Goal: Transaction & Acquisition: Download file/media

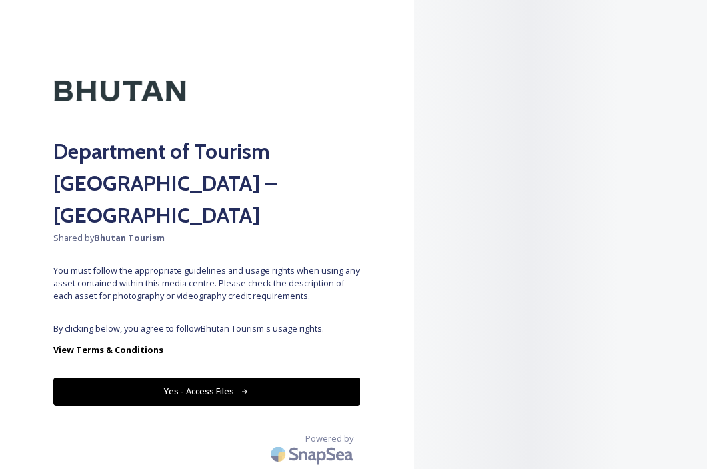
click at [597, 165] on div at bounding box center [560, 234] width 293 height 469
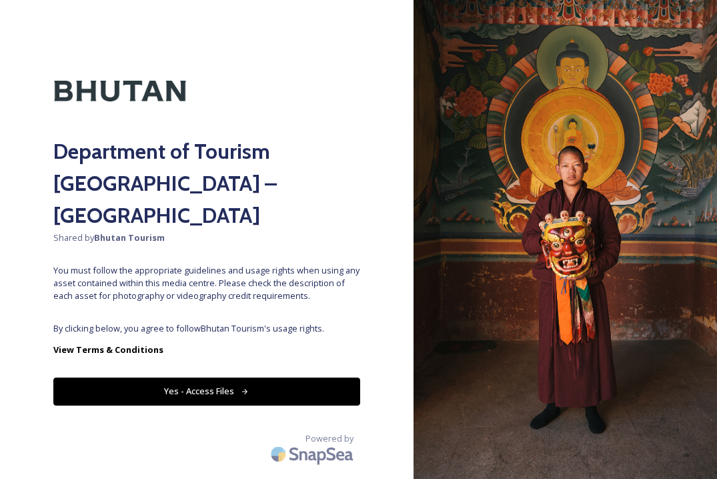
click at [267, 378] on button "Yes - Access Files" at bounding box center [206, 391] width 307 height 27
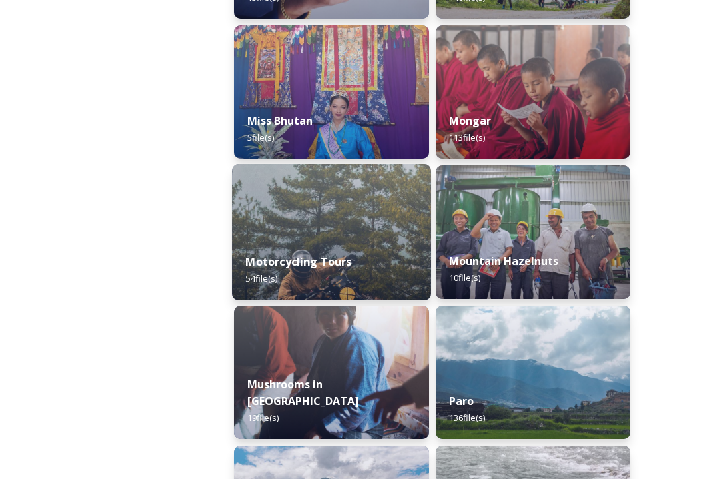
scroll to position [1547, 0]
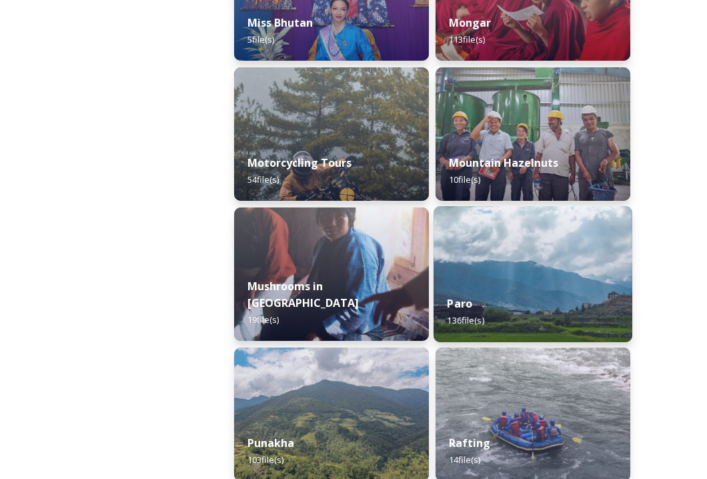
click at [540, 279] on img at bounding box center [533, 274] width 199 height 136
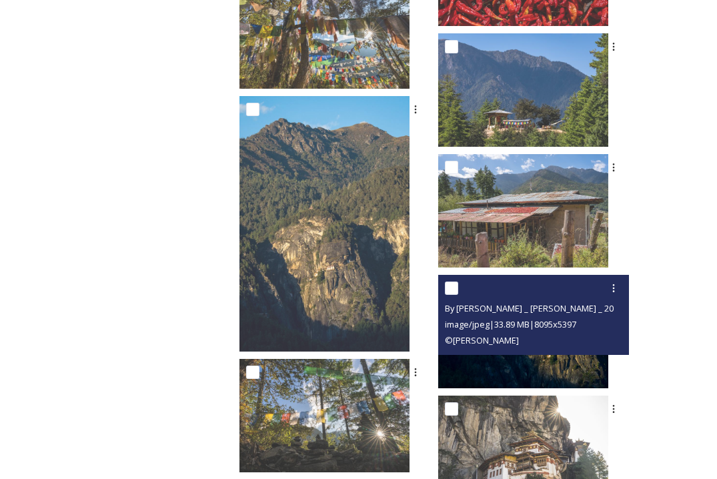
scroll to position [2536, 0]
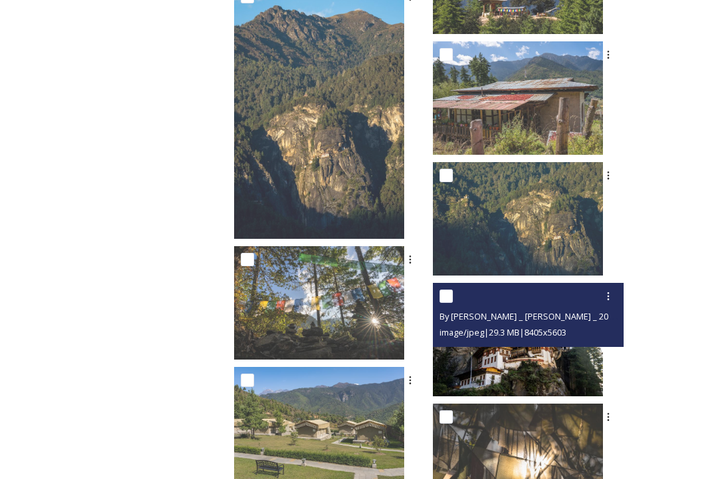
click at [544, 335] on div "By [PERSON_NAME] _ [PERSON_NAME] _ 2023_18.jpg image/jpeg | 29.3 MB | 8405 x 56…" at bounding box center [528, 315] width 191 height 64
click at [536, 348] on img at bounding box center [518, 339] width 170 height 113
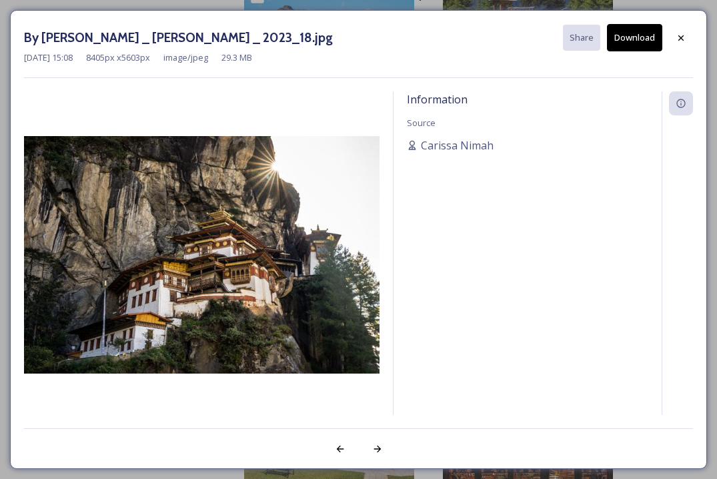
click at [646, 36] on button "Download" at bounding box center [634, 37] width 55 height 27
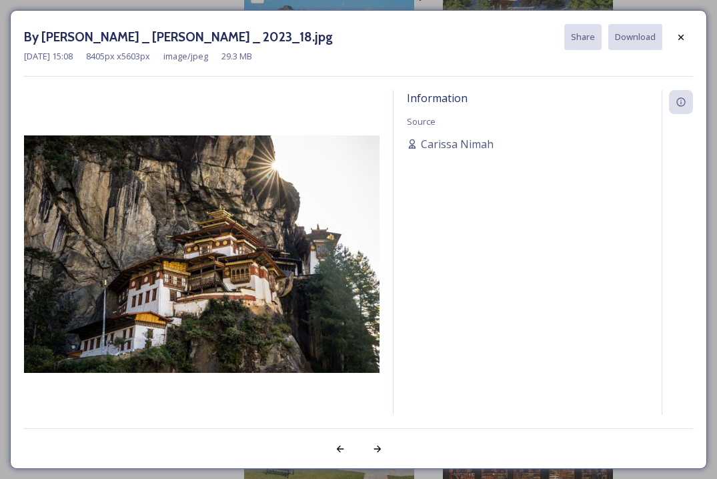
click at [311, 248] on img at bounding box center [201, 253] width 355 height 237
click at [674, 37] on div at bounding box center [681, 37] width 24 height 24
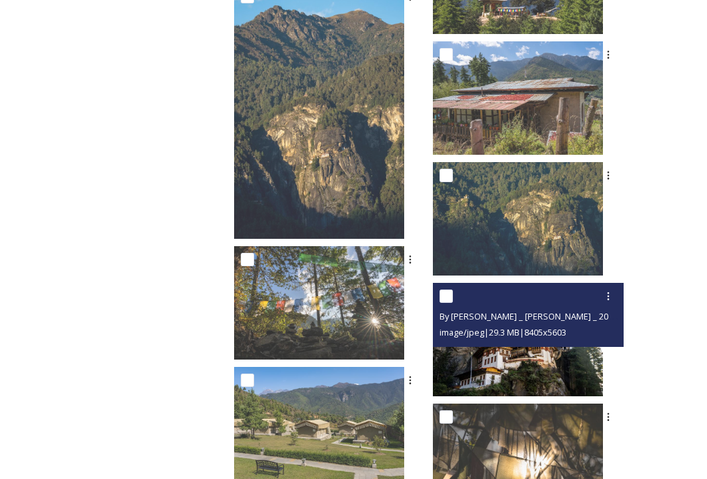
click at [535, 364] on img at bounding box center [518, 339] width 170 height 113
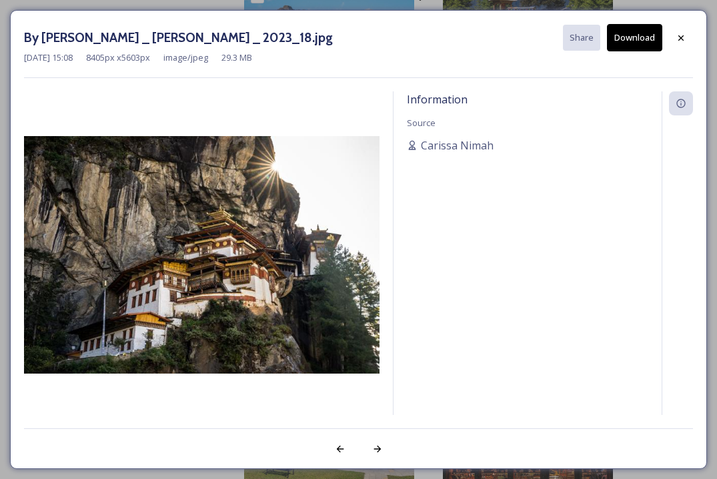
click at [636, 39] on button "Download" at bounding box center [634, 37] width 55 height 27
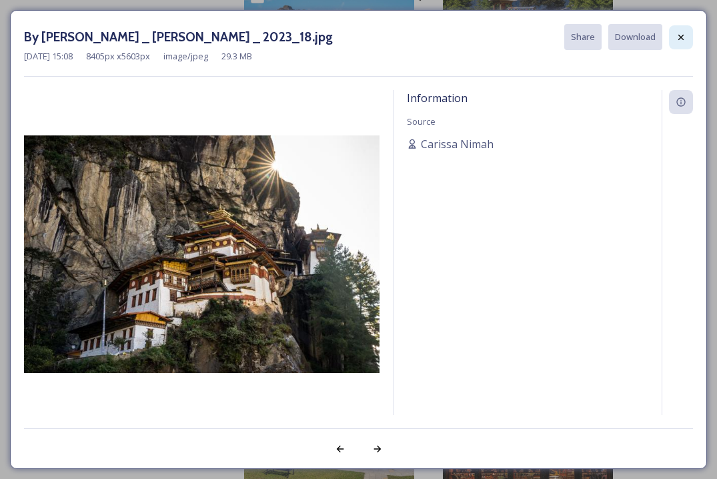
click at [672, 41] on div at bounding box center [681, 37] width 24 height 24
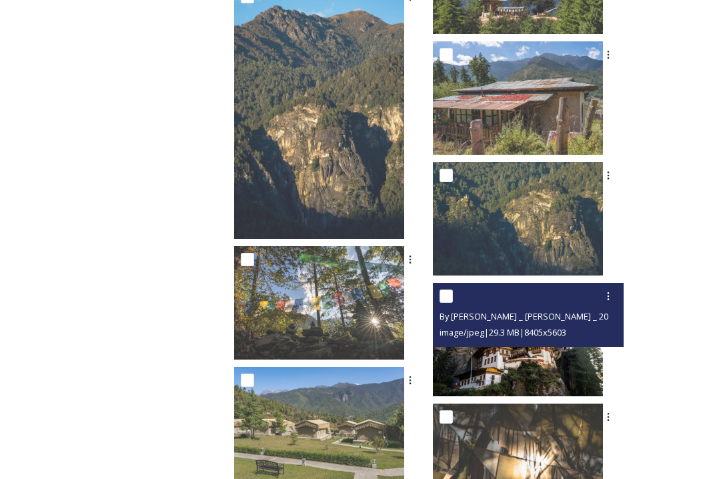
click at [522, 353] on img at bounding box center [518, 339] width 170 height 113
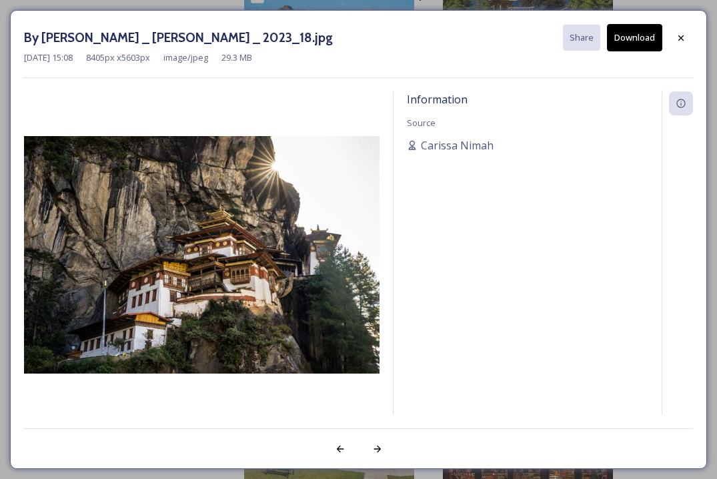
click at [644, 26] on button "Download" at bounding box center [634, 37] width 55 height 27
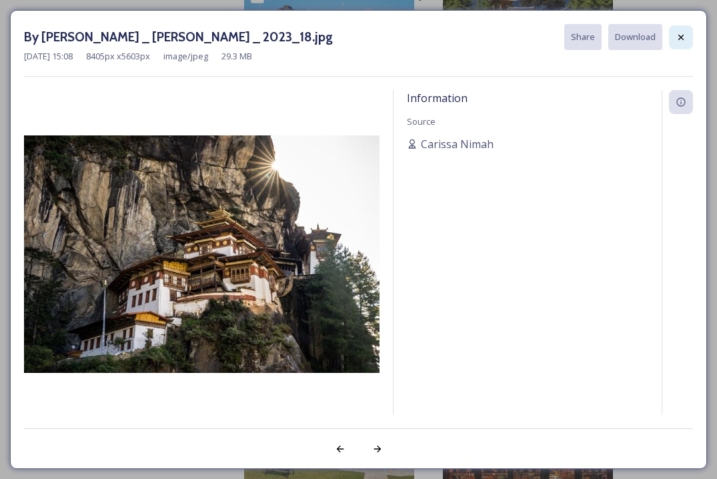
click at [676, 35] on icon at bounding box center [681, 37] width 11 height 11
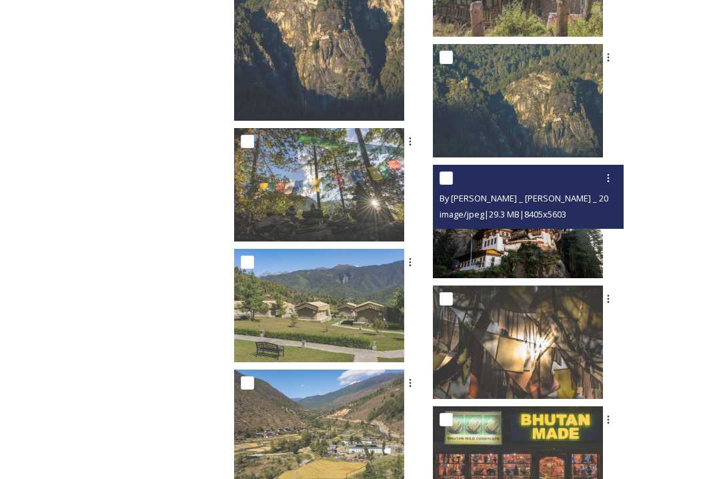
scroll to position [2663, 0]
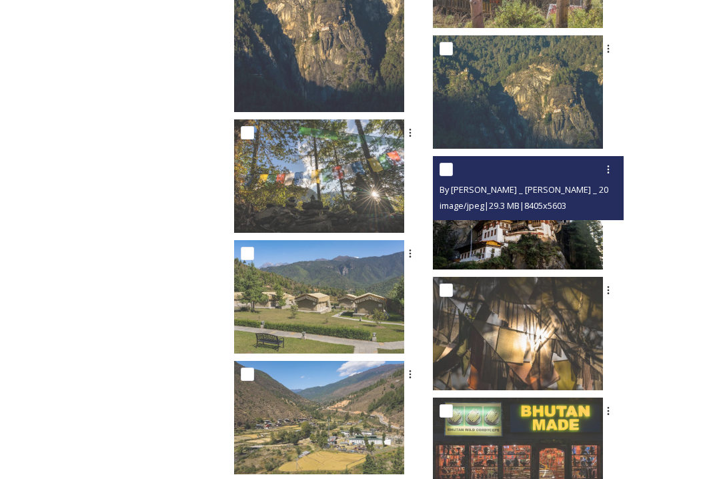
click at [503, 223] on img at bounding box center [518, 212] width 170 height 113
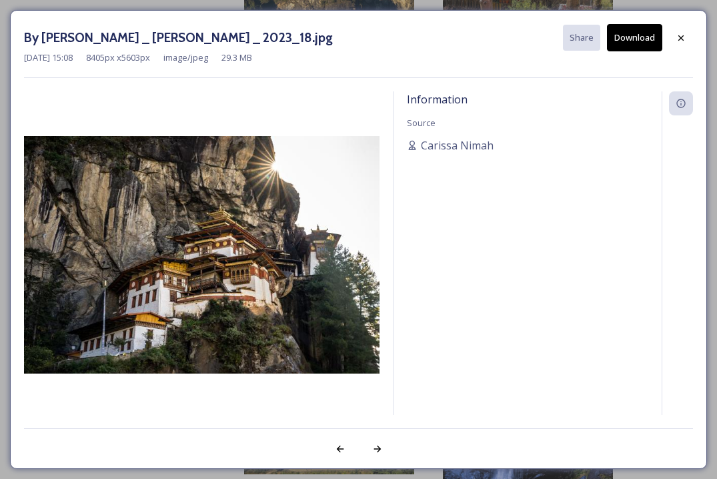
click at [632, 27] on button "Download" at bounding box center [634, 37] width 55 height 27
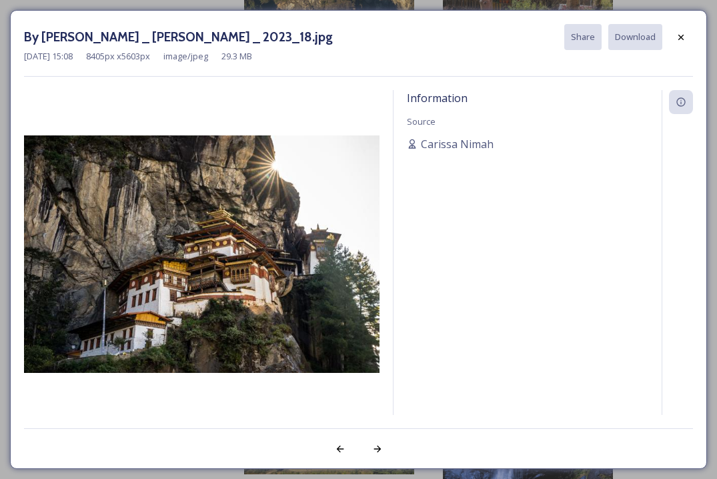
click at [235, 190] on img at bounding box center [201, 253] width 355 height 237
click at [675, 34] on div at bounding box center [681, 37] width 24 height 24
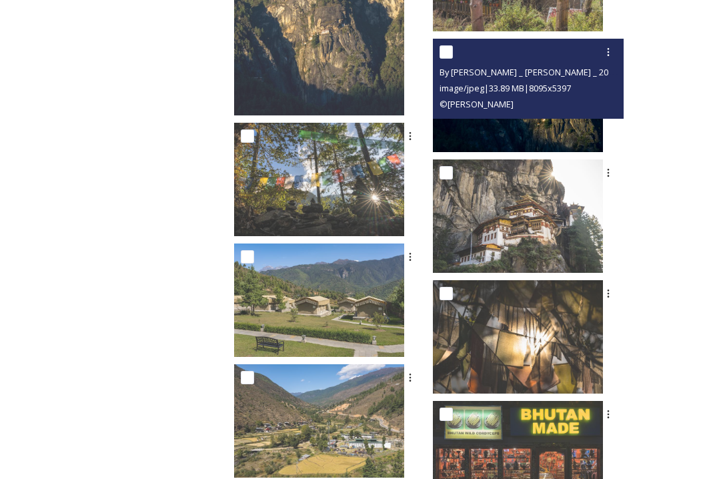
scroll to position [2546, 0]
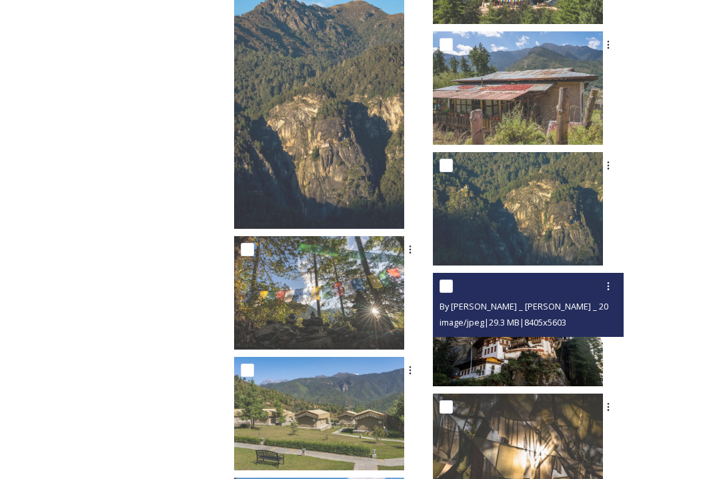
click at [518, 299] on span "By [PERSON_NAME] _ [PERSON_NAME] _ 2023_18.jpg" at bounding box center [542, 305] width 205 height 13
click at [523, 337] on img at bounding box center [518, 329] width 170 height 113
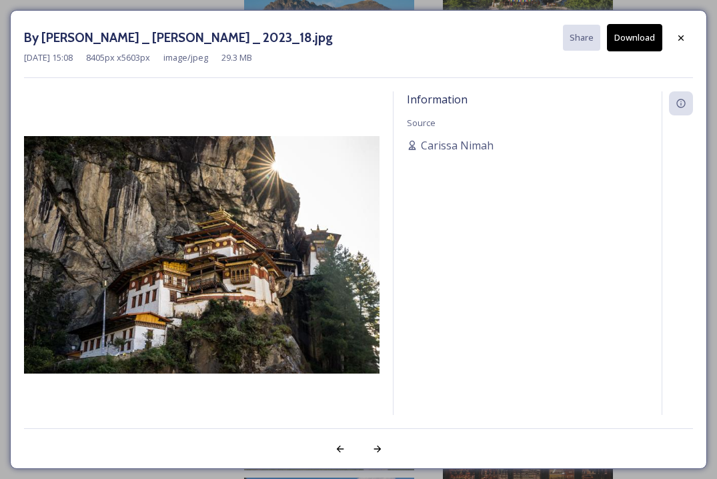
click at [630, 27] on button "Download" at bounding box center [634, 37] width 55 height 27
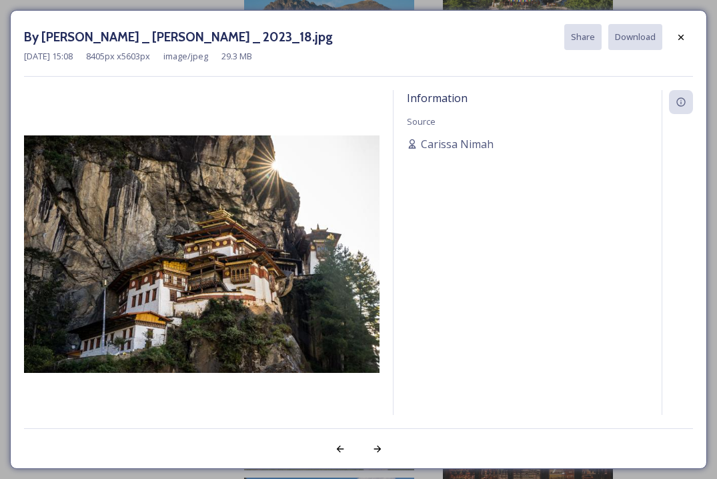
click at [619, 51] on div "[DATE] 15:08 8405 px x 5603 px image/jpeg 29.3 MB" at bounding box center [358, 56] width 669 height 13
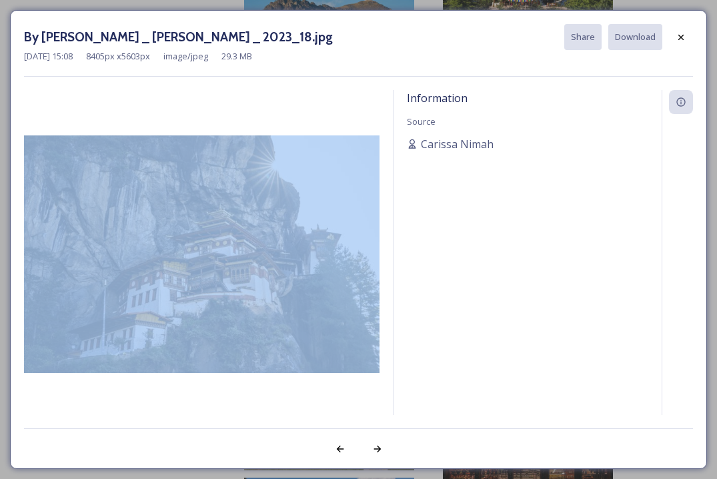
click at [619, 51] on div "[DATE] 15:08 8405 px x 5603 px image/jpeg 29.3 MB" at bounding box center [358, 56] width 669 height 13
click at [626, 35] on button "Download" at bounding box center [634, 37] width 55 height 27
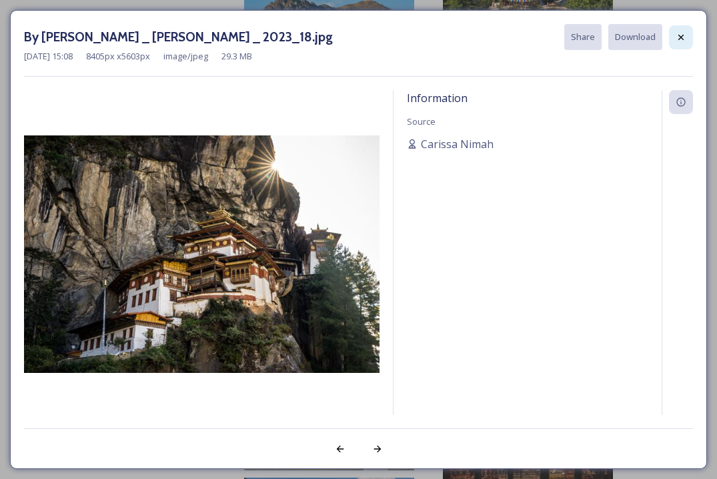
click at [680, 43] on div at bounding box center [681, 37] width 24 height 24
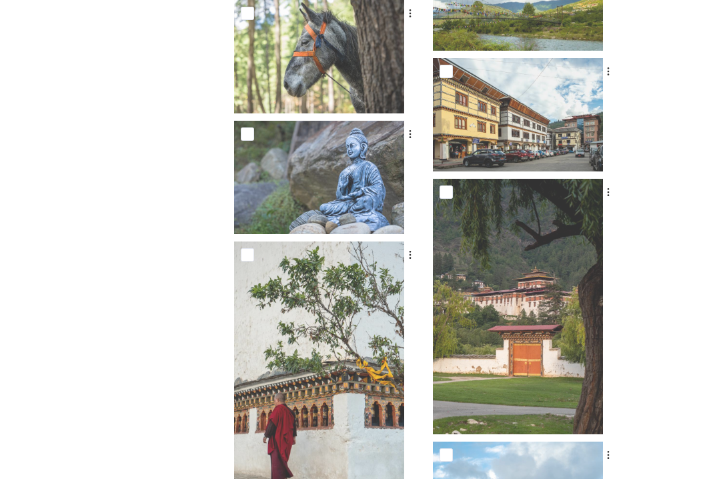
scroll to position [0, 0]
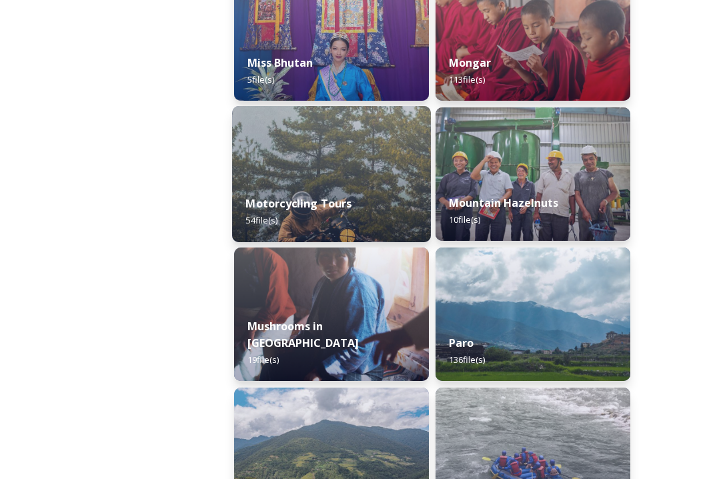
scroll to position [1532, 0]
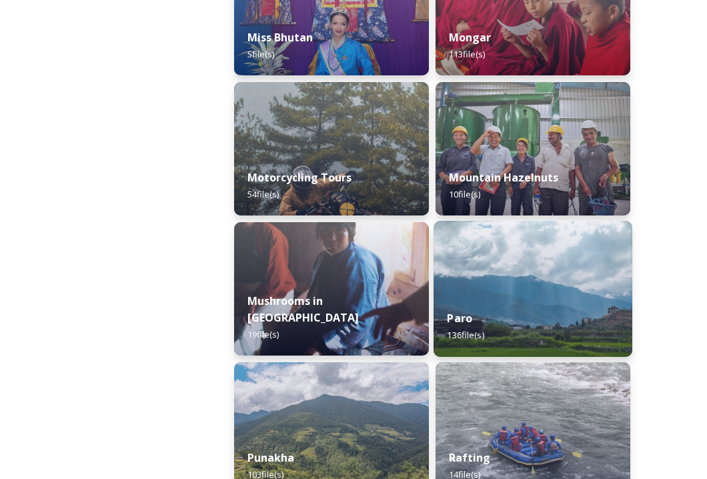
click at [516, 258] on img at bounding box center [533, 289] width 199 height 136
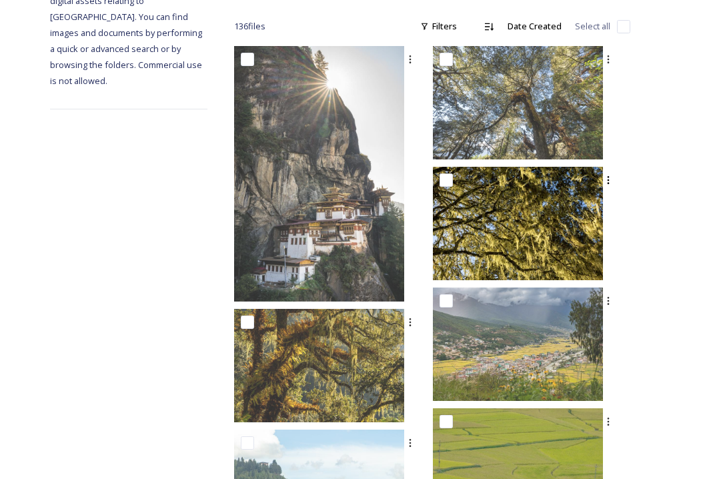
scroll to position [476, 0]
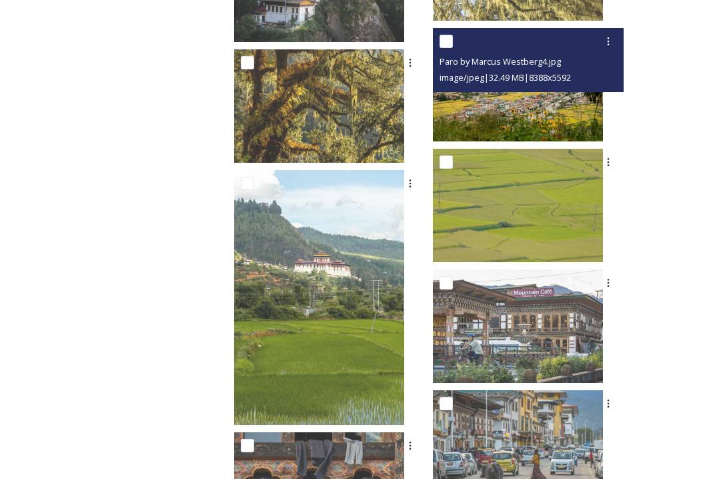
click at [517, 105] on img at bounding box center [518, 84] width 170 height 113
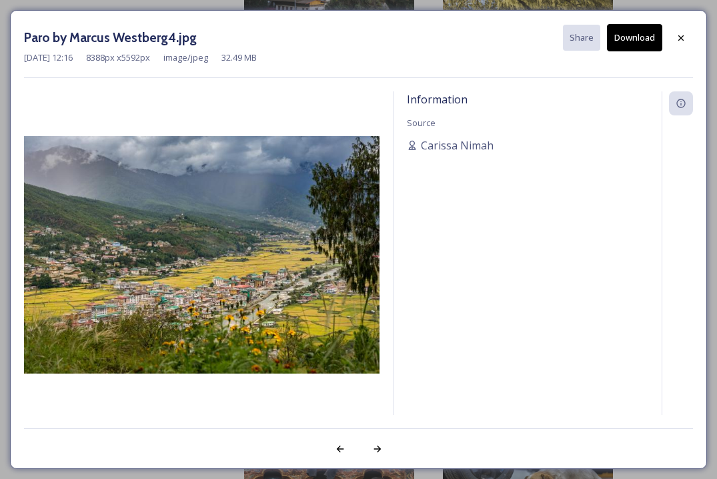
click at [648, 31] on button "Download" at bounding box center [634, 37] width 55 height 27
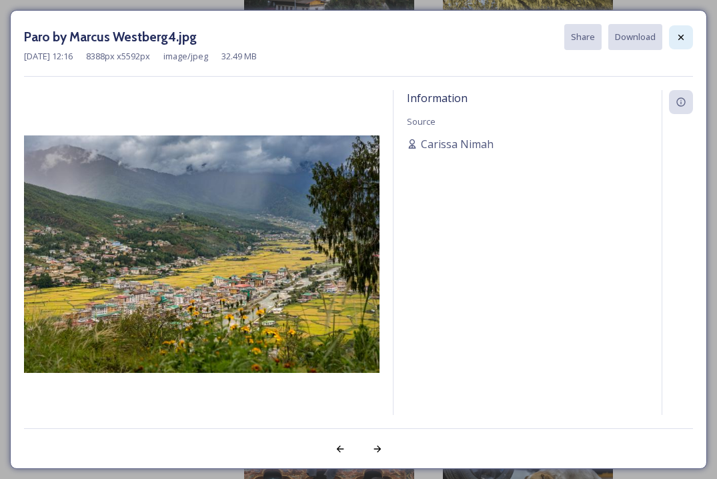
click at [682, 40] on icon at bounding box center [681, 37] width 11 height 11
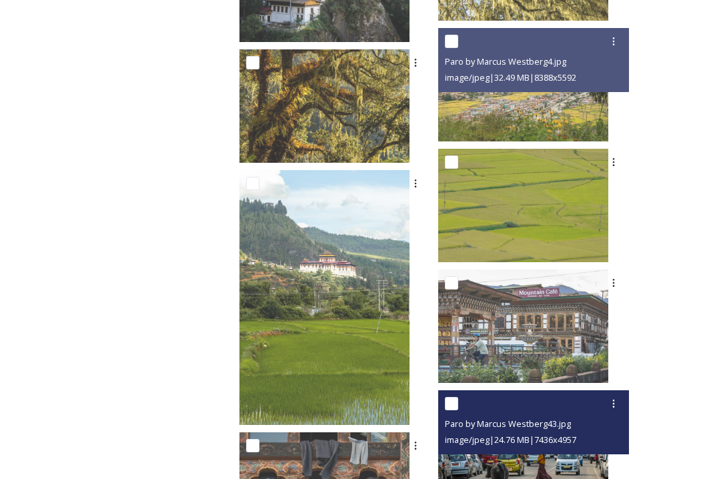
scroll to position [370, 0]
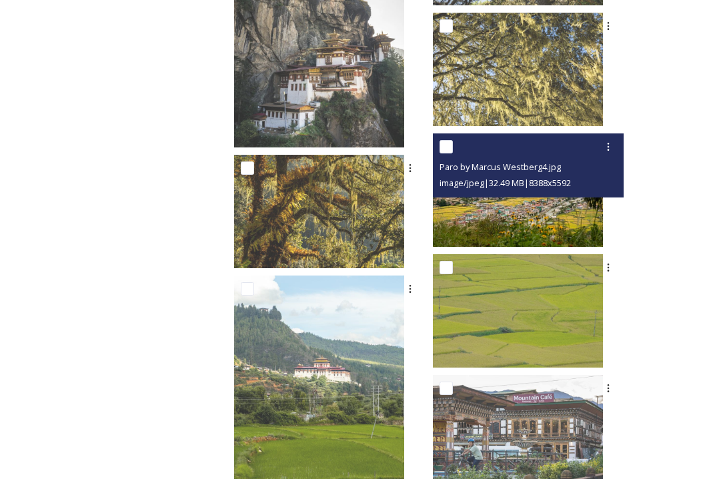
click at [530, 225] on img at bounding box center [518, 189] width 170 height 113
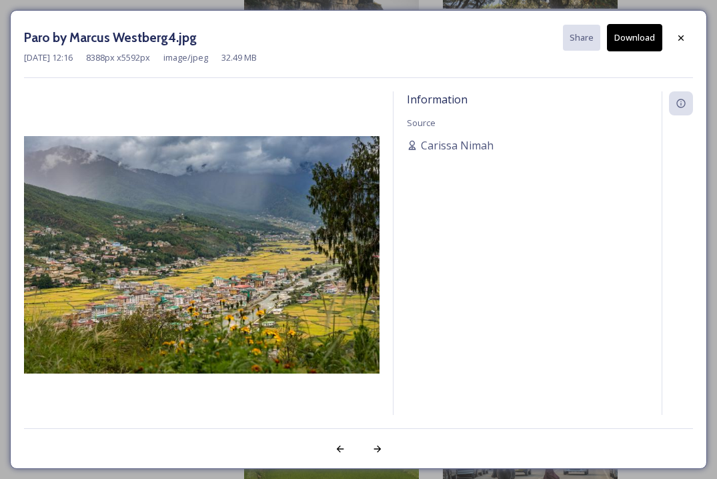
click at [612, 41] on button "Download" at bounding box center [634, 37] width 55 height 27
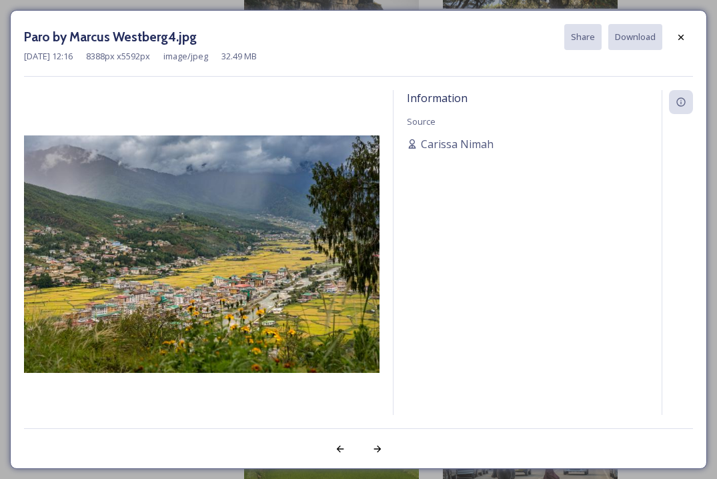
click at [560, 42] on div "Paro by Marcus Westberg4.jpg Share Download" at bounding box center [358, 37] width 669 height 26
click at [526, 49] on div "Paro by Marcus Westberg4.jpg Share Download" at bounding box center [358, 37] width 669 height 26
click at [540, 87] on div "Paro by Marcus Westberg4.jpg Share Download [DATE] 12:16 8388 px x 5592 px imag…" at bounding box center [358, 239] width 697 height 459
click at [540, 121] on div "Information Source [PERSON_NAME]" at bounding box center [528, 269] width 268 height 359
click at [672, 39] on div at bounding box center [681, 37] width 24 height 24
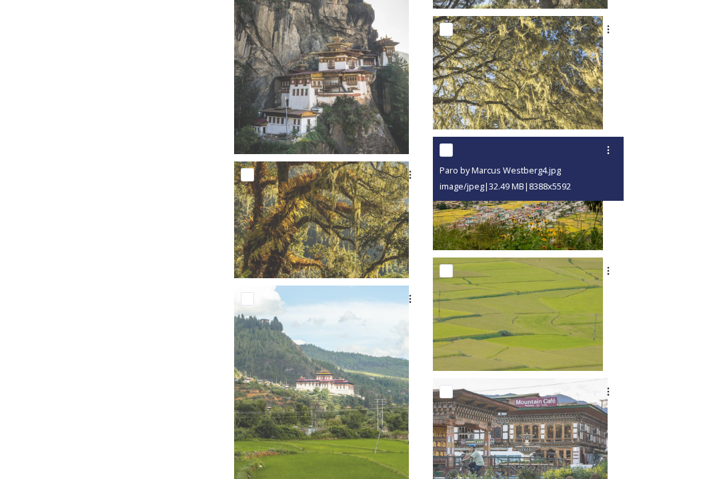
click at [556, 212] on img at bounding box center [518, 193] width 170 height 113
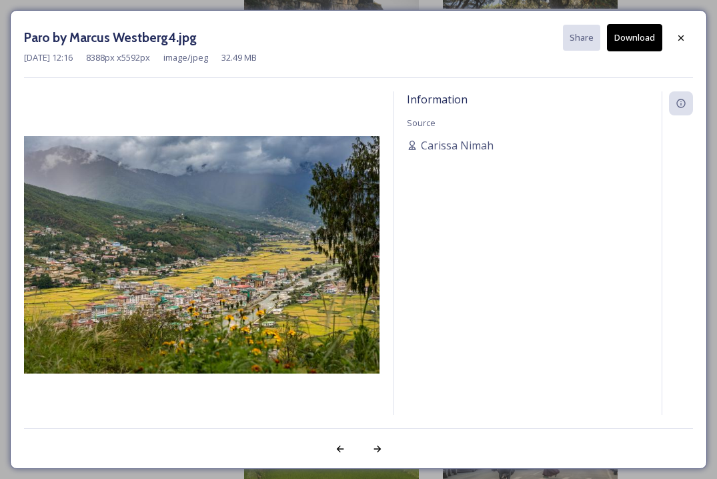
click at [636, 48] on button "Download" at bounding box center [634, 37] width 55 height 27
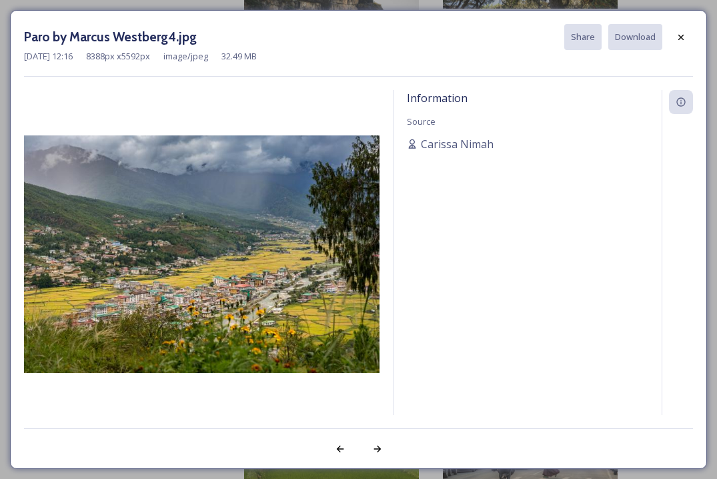
click at [272, 181] on img at bounding box center [201, 253] width 355 height 237
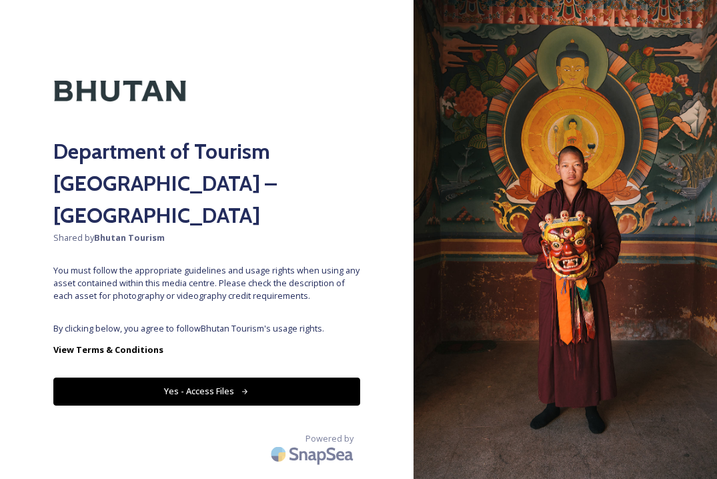
click at [305, 378] on button "Yes - Access Files" at bounding box center [206, 391] width 307 height 27
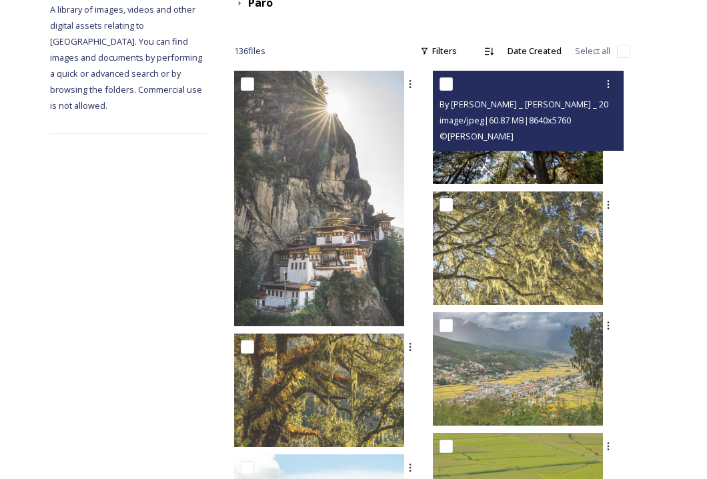
scroll to position [256, 0]
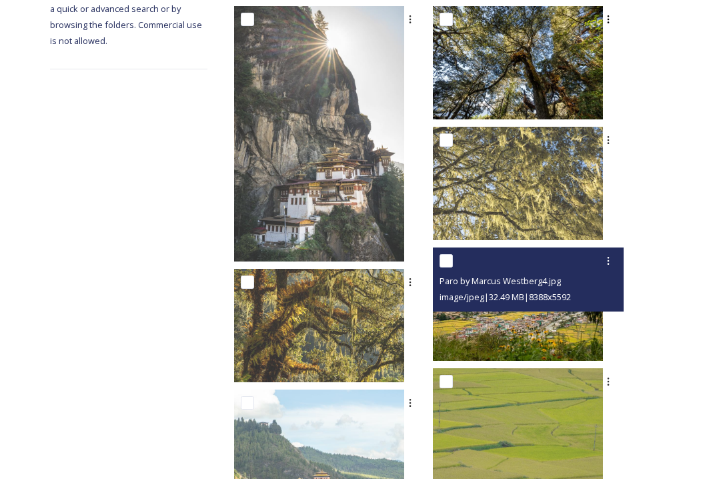
click at [550, 311] on img at bounding box center [518, 303] width 170 height 113
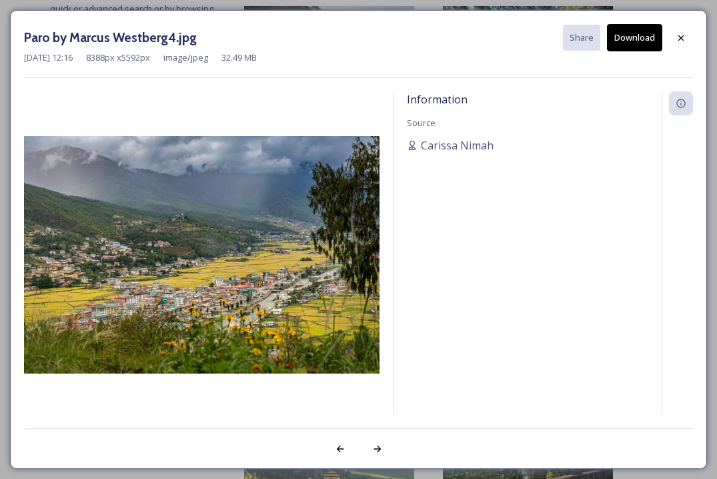
click at [631, 46] on button "Download" at bounding box center [634, 37] width 55 height 27
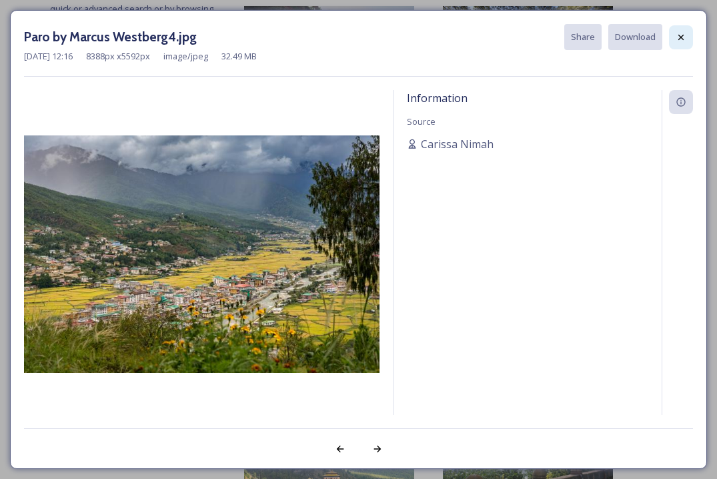
click at [674, 41] on div at bounding box center [681, 37] width 24 height 24
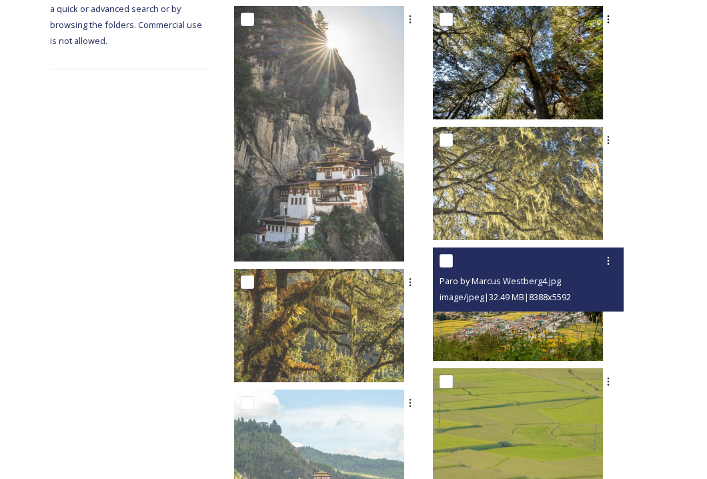
click at [530, 318] on img at bounding box center [518, 303] width 170 height 113
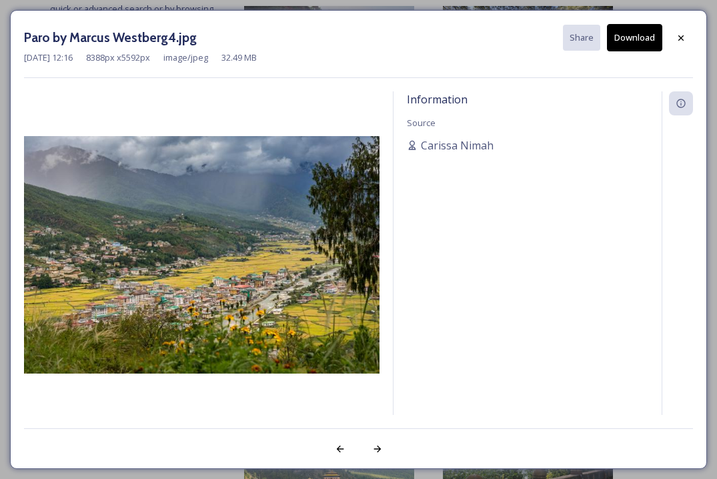
click at [635, 44] on button "Download" at bounding box center [634, 37] width 55 height 27
click at [686, 40] on icon at bounding box center [681, 38] width 11 height 11
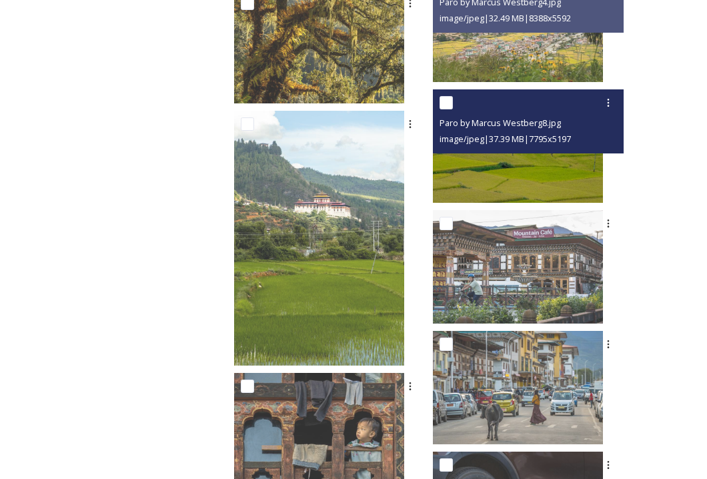
scroll to position [65, 0]
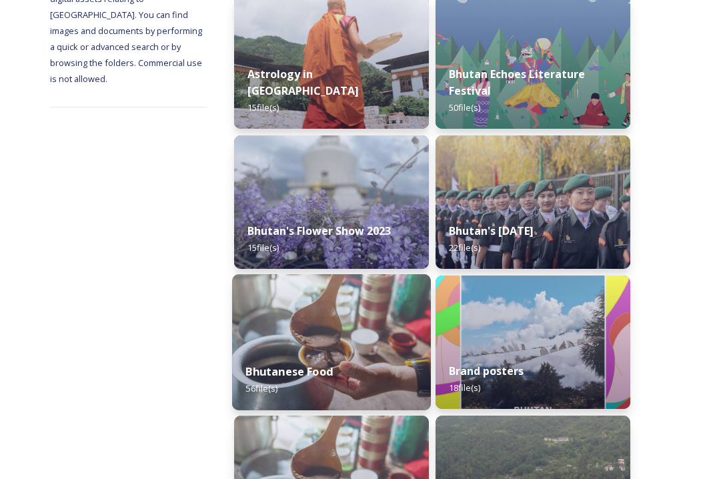
scroll to position [318, 0]
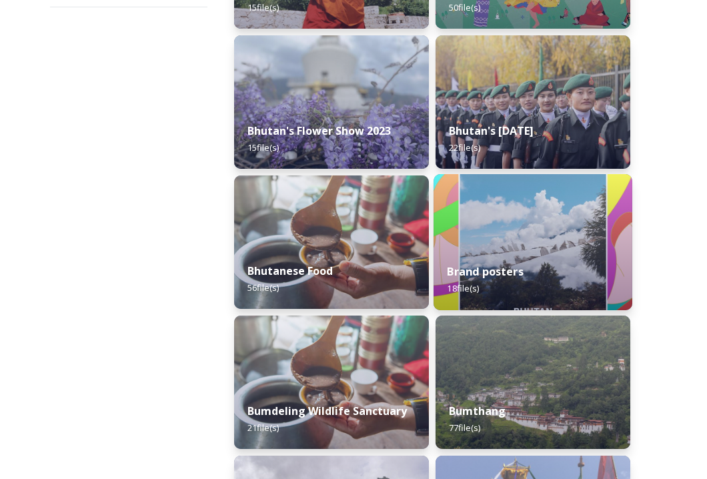
click at [523, 275] on strong "Brand posters" at bounding box center [485, 271] width 76 height 15
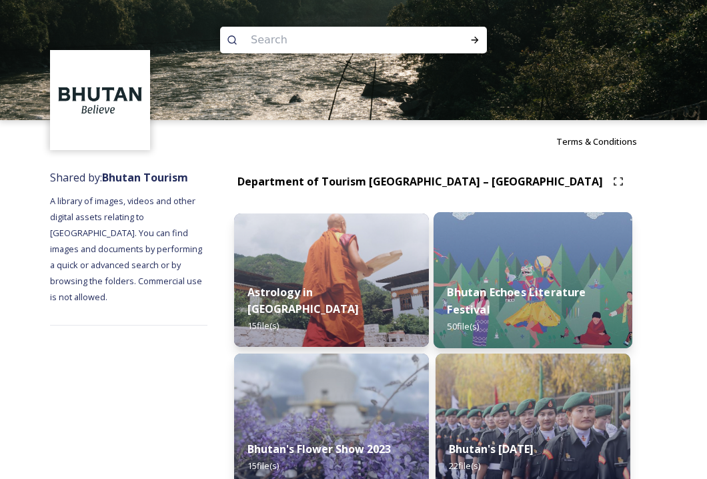
click at [529, 273] on div "Bhutan Echoes Literature Festival 50 file(s)" at bounding box center [533, 309] width 199 height 77
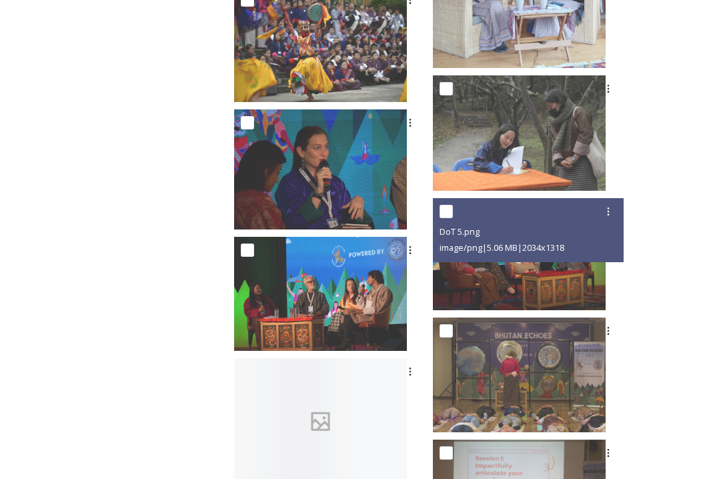
scroll to position [1369, 0]
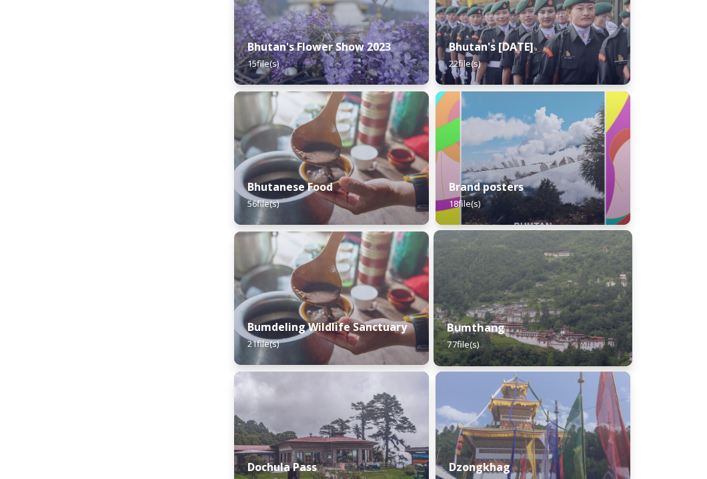
scroll to position [644, 0]
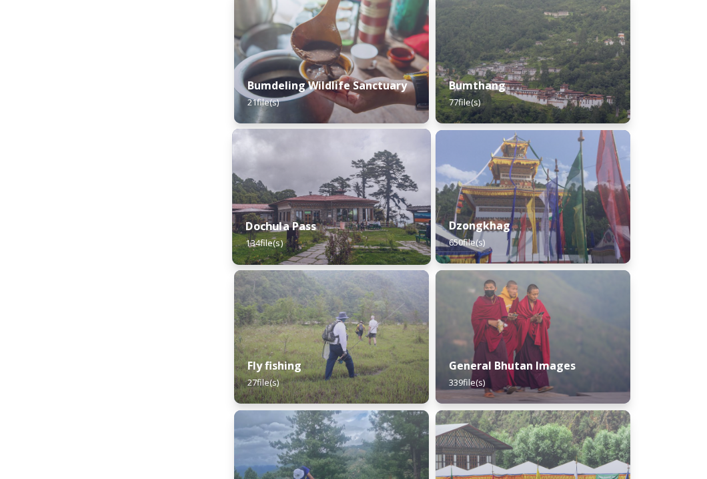
click at [365, 196] on img at bounding box center [331, 197] width 199 height 136
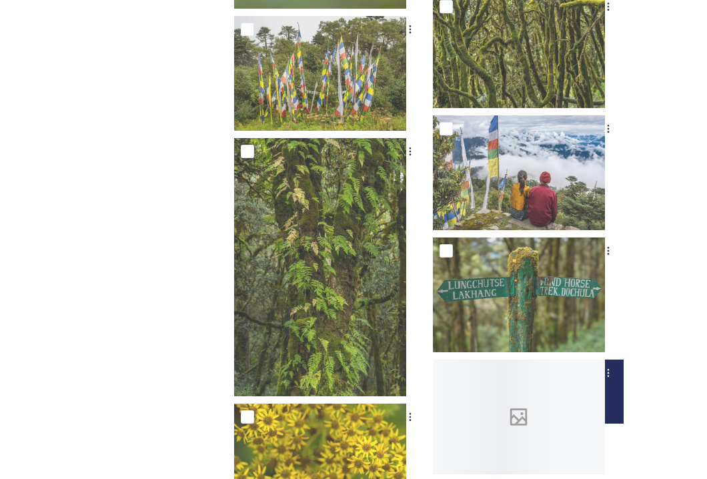
scroll to position [6059, 0]
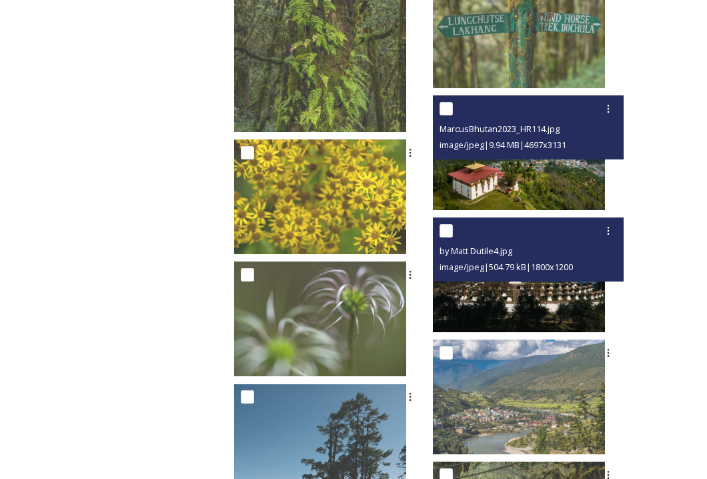
click at [573, 286] on img at bounding box center [519, 274] width 172 height 115
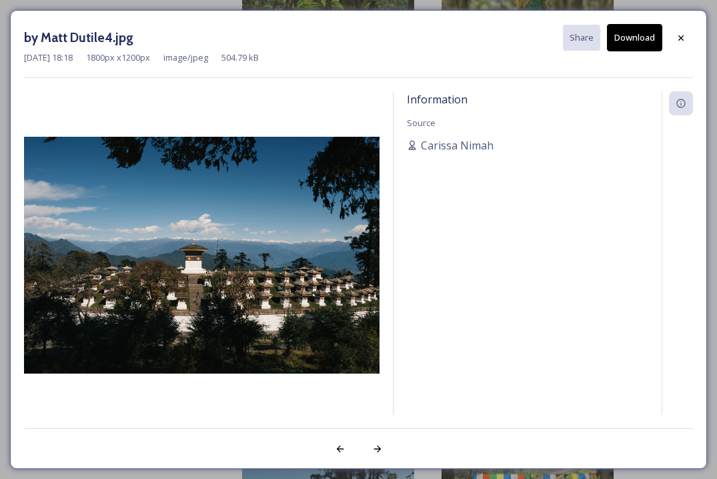
click at [635, 35] on button "Download" at bounding box center [634, 37] width 55 height 27
click at [676, 37] on icon at bounding box center [681, 38] width 11 height 11
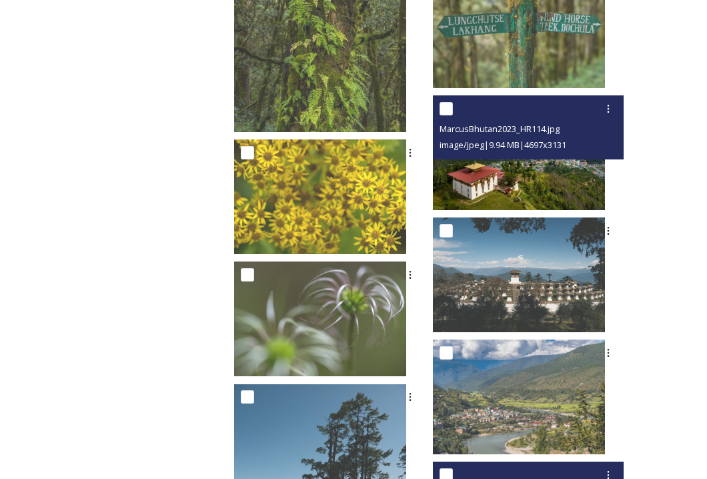
scroll to position [6334, 0]
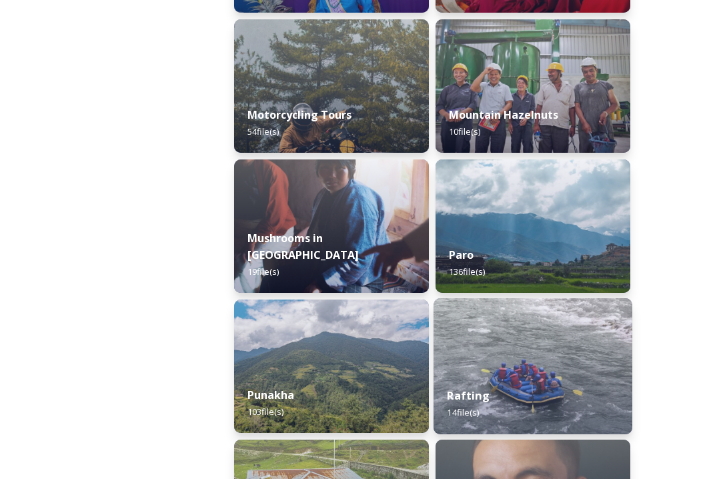
scroll to position [1607, 0]
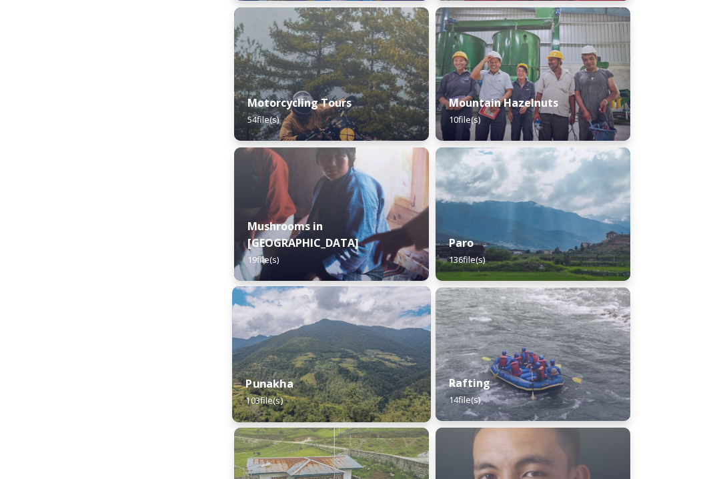
click at [404, 382] on div "Punakha 103 file(s)" at bounding box center [331, 391] width 199 height 61
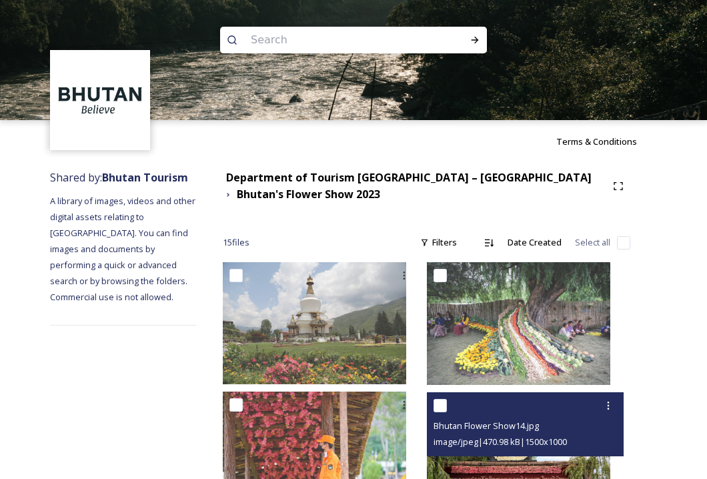
scroll to position [259, 0]
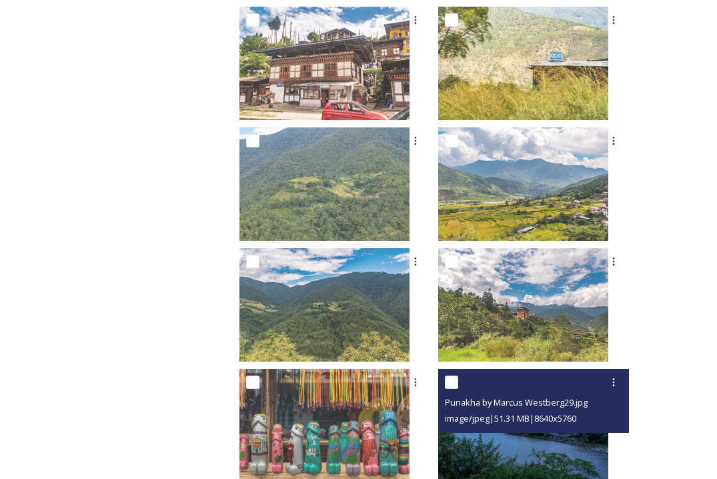
scroll to position [850, 0]
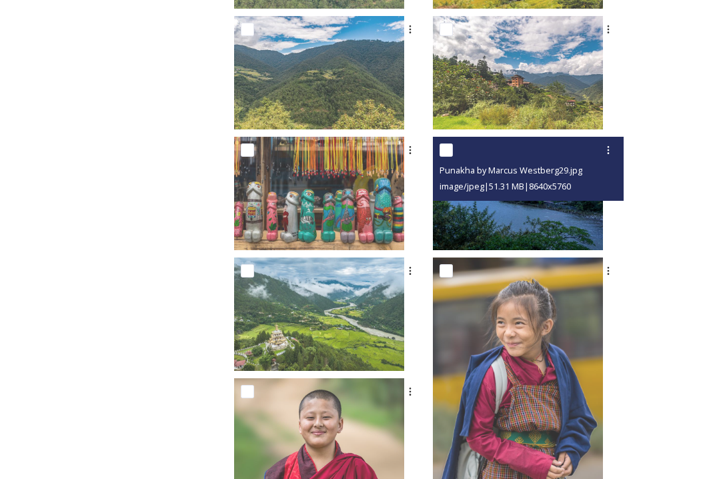
click at [508, 211] on img at bounding box center [518, 193] width 170 height 113
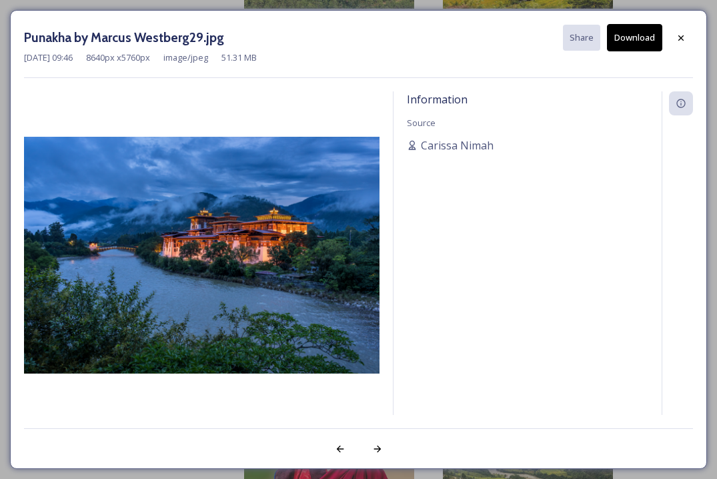
click at [624, 45] on button "Download" at bounding box center [634, 37] width 55 height 27
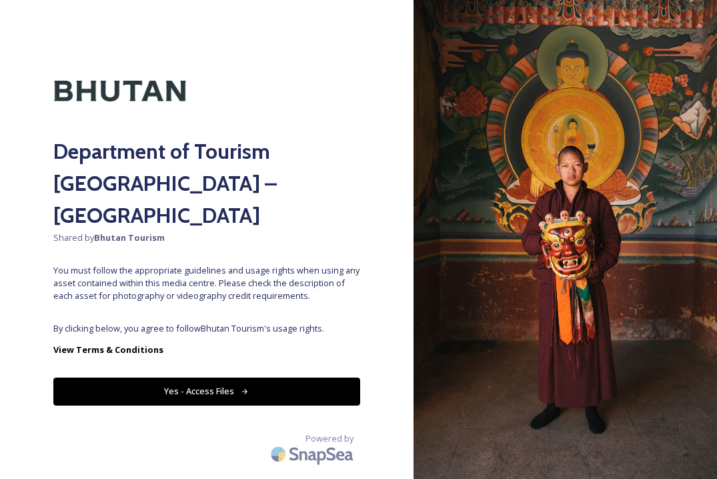
click at [308, 378] on button "Yes - Access Files" at bounding box center [206, 391] width 307 height 27
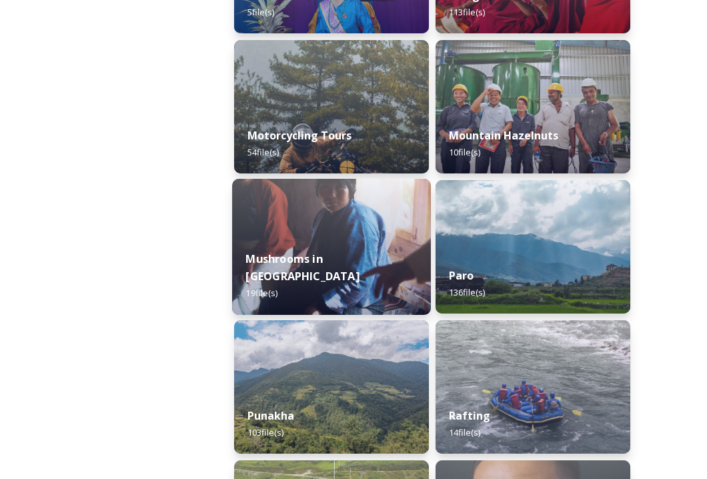
scroll to position [1679, 0]
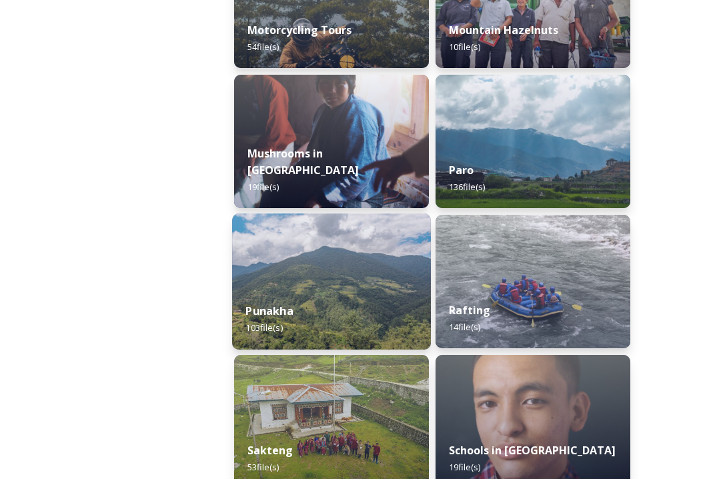
click at [405, 301] on div "Punakha 103 file(s)" at bounding box center [331, 319] width 199 height 61
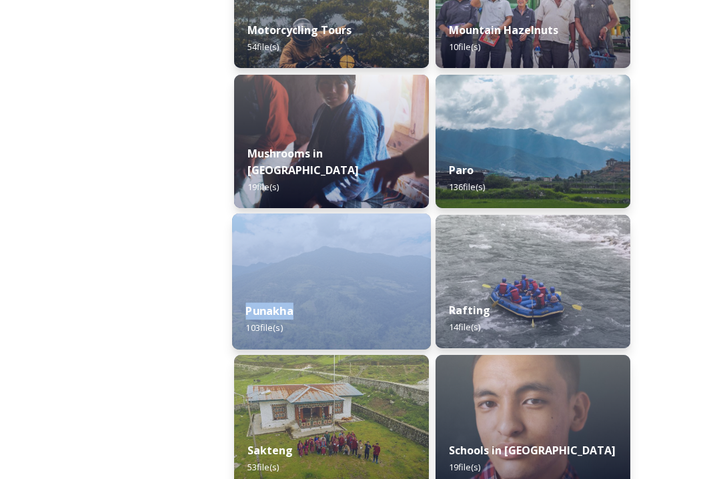
click at [405, 301] on div "Punakha 103 file(s)" at bounding box center [331, 319] width 199 height 61
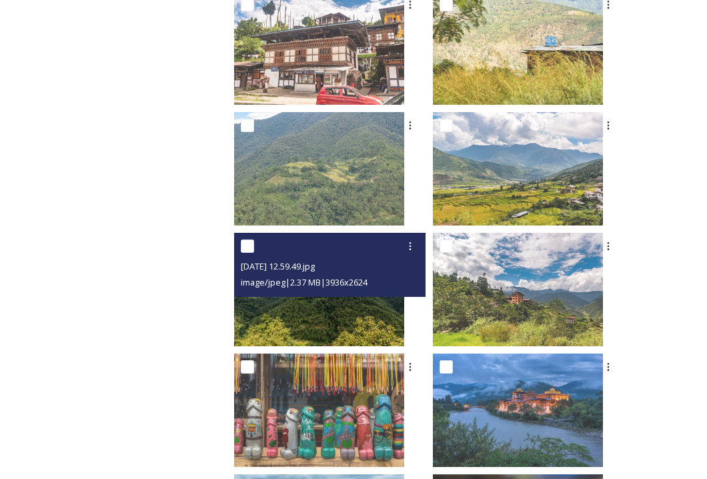
scroll to position [879, 0]
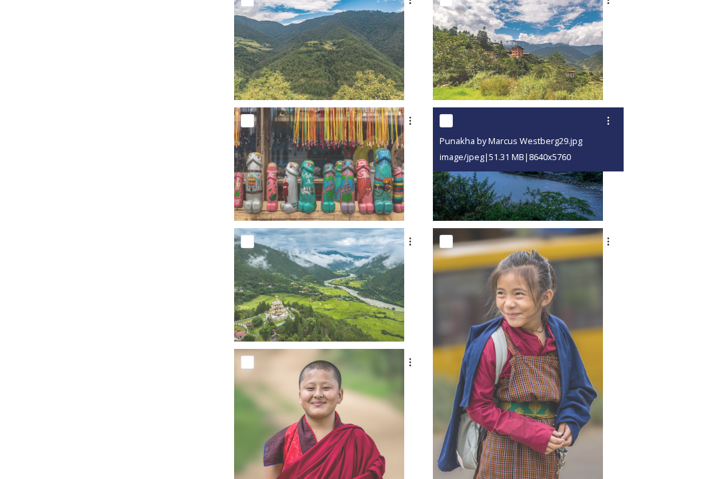
click at [502, 173] on img at bounding box center [518, 163] width 170 height 113
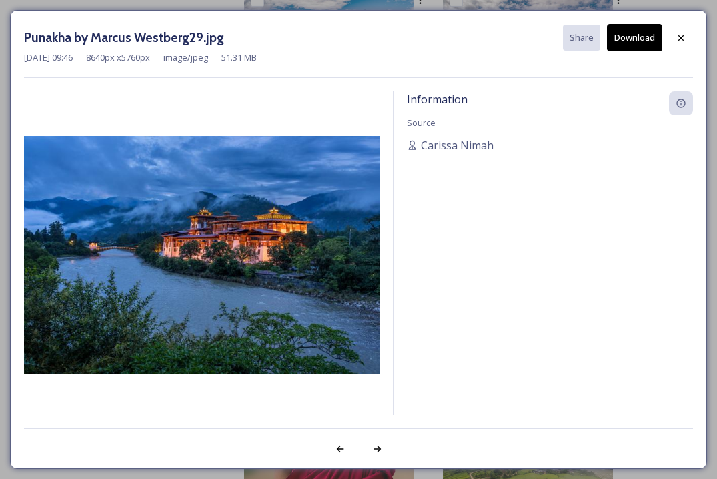
click at [633, 38] on button "Download" at bounding box center [634, 37] width 55 height 27
click at [683, 40] on icon at bounding box center [681, 38] width 11 height 11
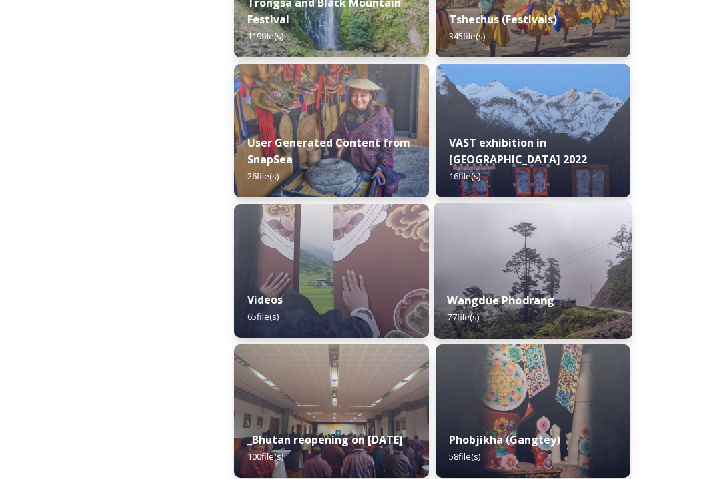
scroll to position [2679, 0]
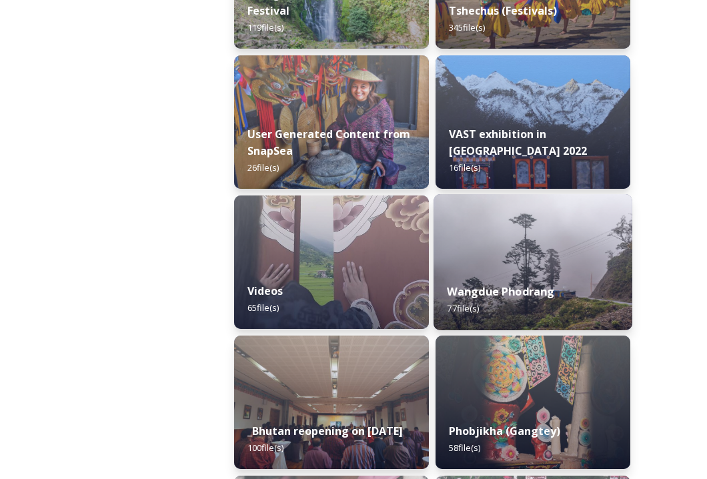
click at [480, 287] on strong "Wangdue Phodrang" at bounding box center [500, 291] width 107 height 15
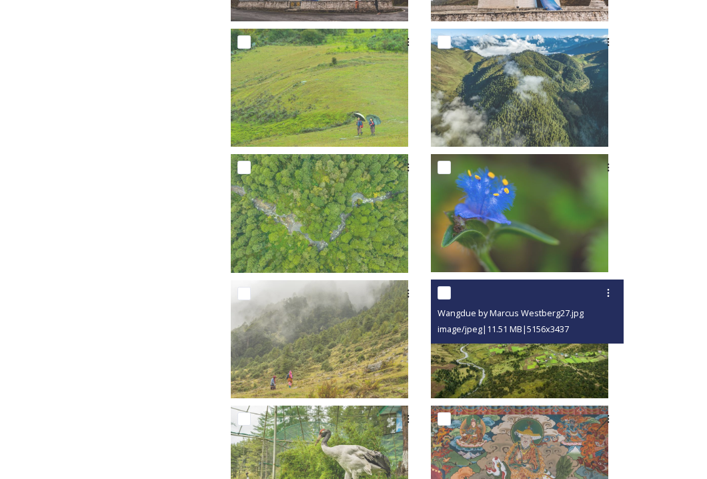
scroll to position [1089, 0]
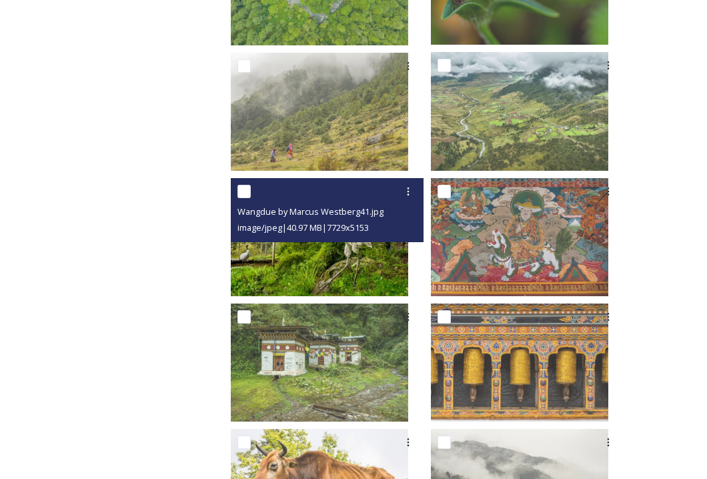
click at [353, 284] on img at bounding box center [319, 237] width 177 height 118
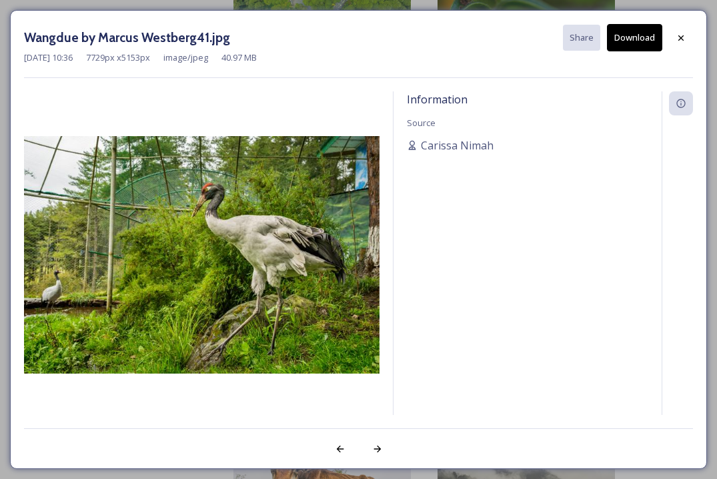
click at [329, 219] on img at bounding box center [201, 254] width 355 height 237
click at [640, 39] on button "Download" at bounding box center [634, 37] width 55 height 27
click at [676, 44] on div at bounding box center [681, 38] width 24 height 24
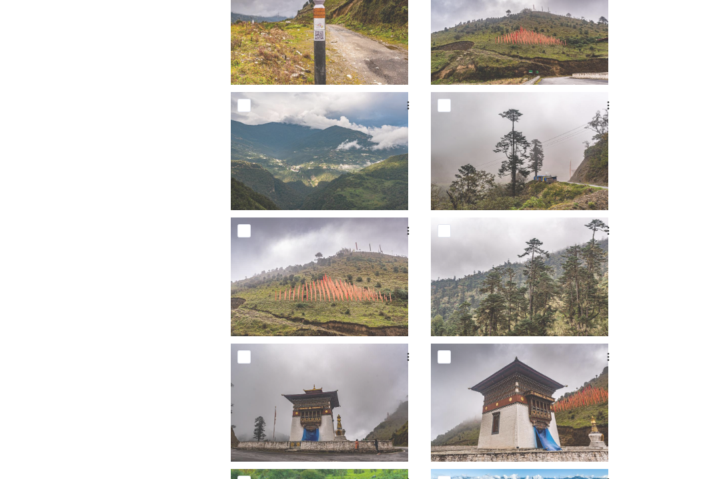
scroll to position [0, 0]
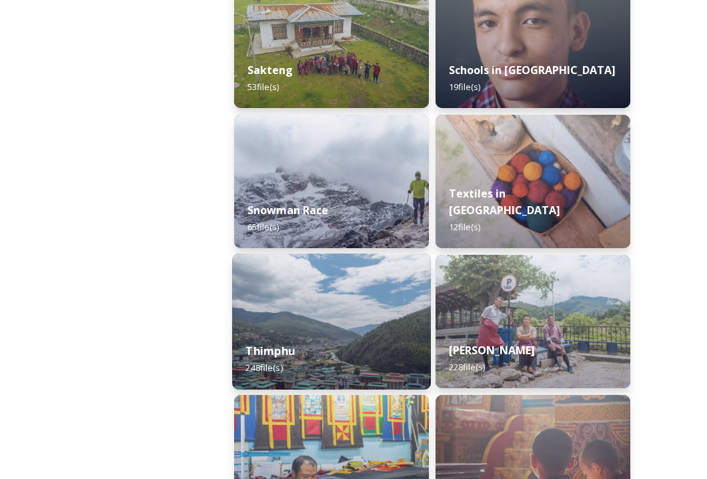
scroll to position [2147, 0]
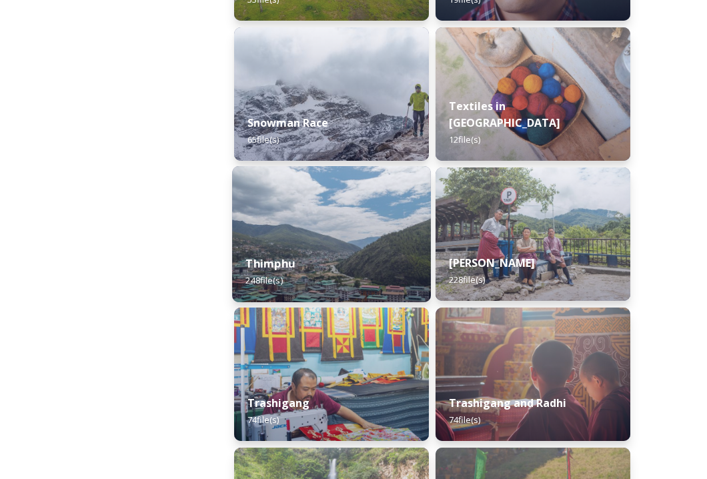
click at [388, 285] on div "Thimphu 248 file(s)" at bounding box center [331, 271] width 199 height 61
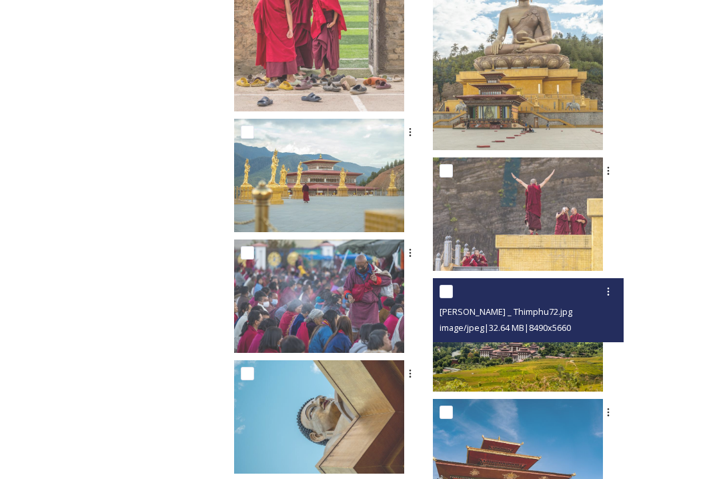
scroll to position [655, 0]
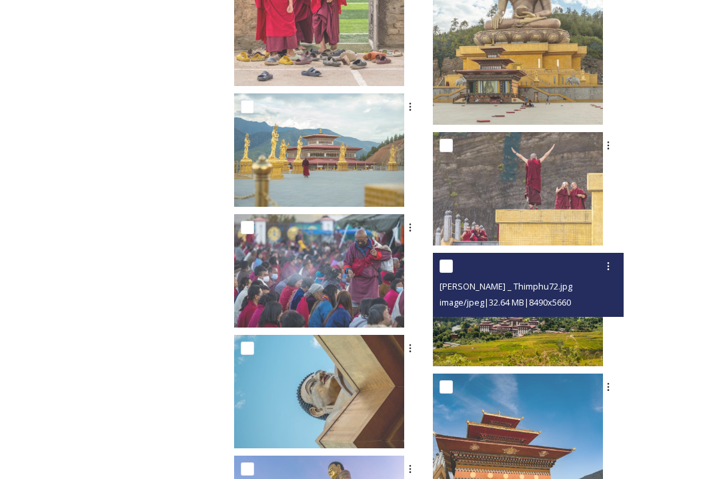
click at [591, 327] on img at bounding box center [518, 309] width 170 height 113
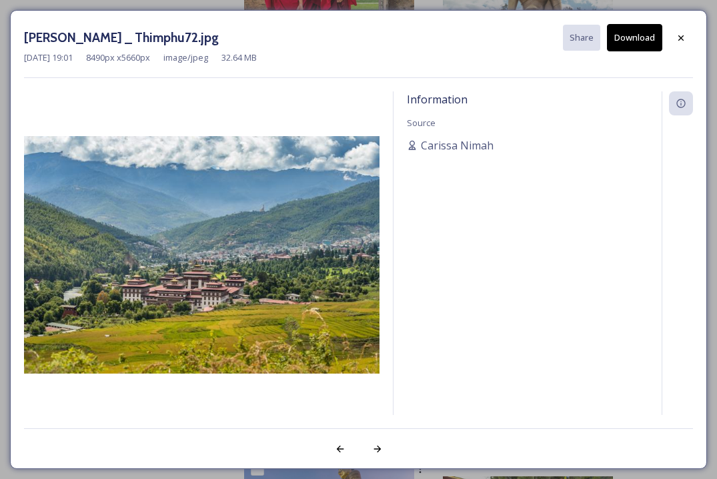
click at [628, 34] on button "Download" at bounding box center [634, 37] width 55 height 27
click at [680, 35] on icon at bounding box center [681, 38] width 11 height 11
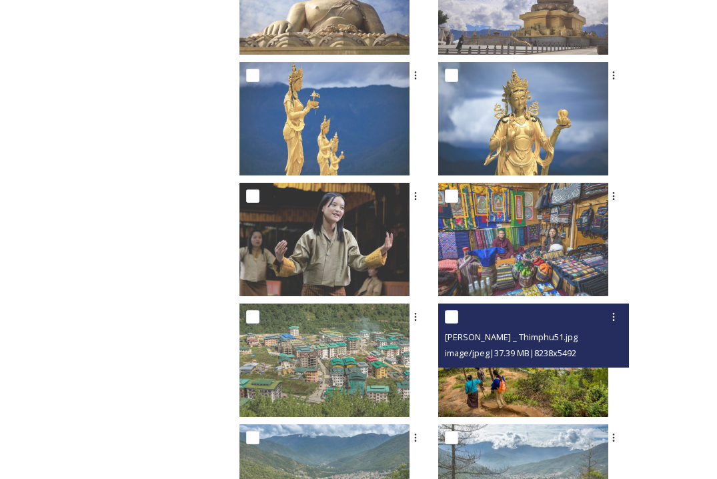
scroll to position [2735, 0]
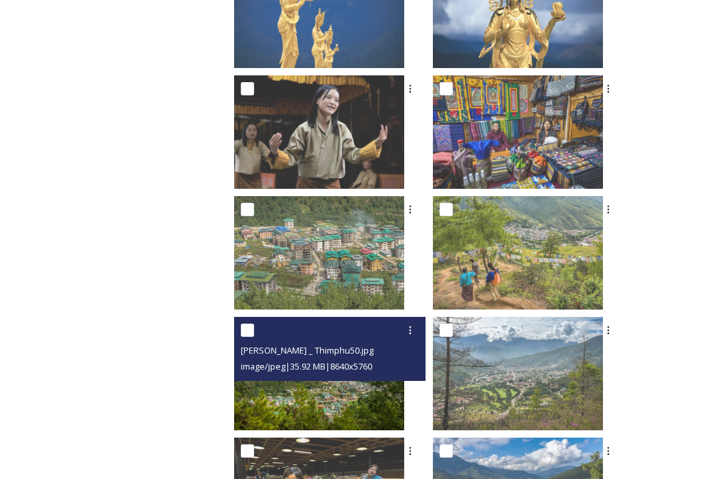
click at [404, 392] on img at bounding box center [319, 373] width 170 height 113
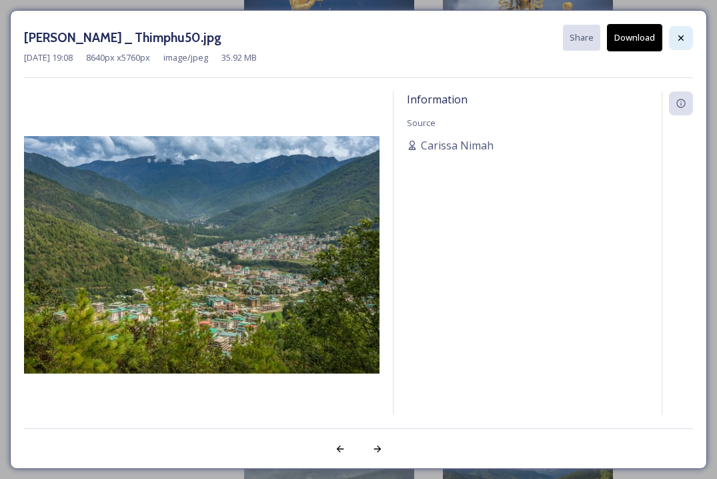
click at [679, 39] on icon at bounding box center [680, 37] width 5 height 5
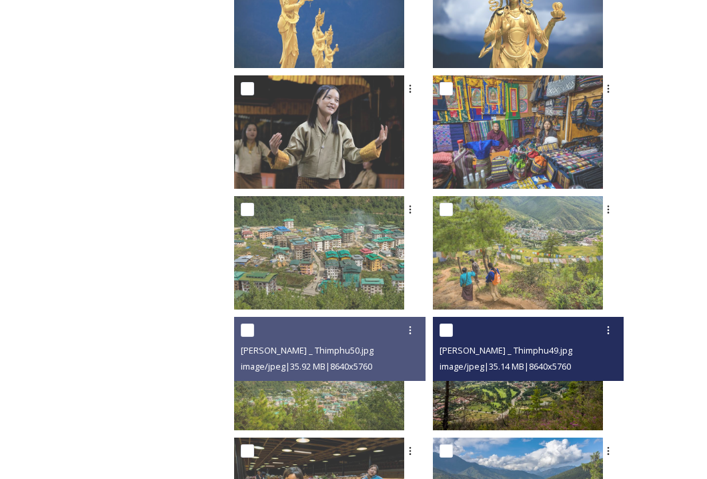
click at [571, 361] on span "image/jpeg | 35.14 MB | 8640 x 5760" at bounding box center [505, 366] width 131 height 12
click at [566, 382] on img at bounding box center [518, 373] width 170 height 113
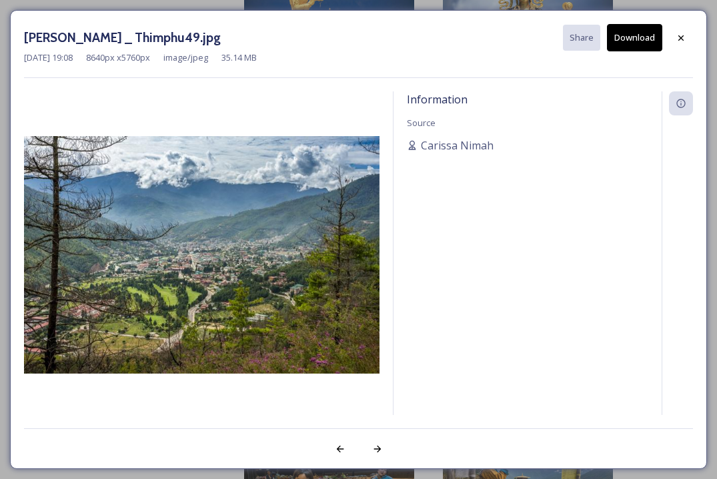
click at [658, 46] on button "Download" at bounding box center [634, 37] width 55 height 27
click at [634, 29] on button "Download" at bounding box center [634, 37] width 55 height 27
